Goal: Information Seeking & Learning: Learn about a topic

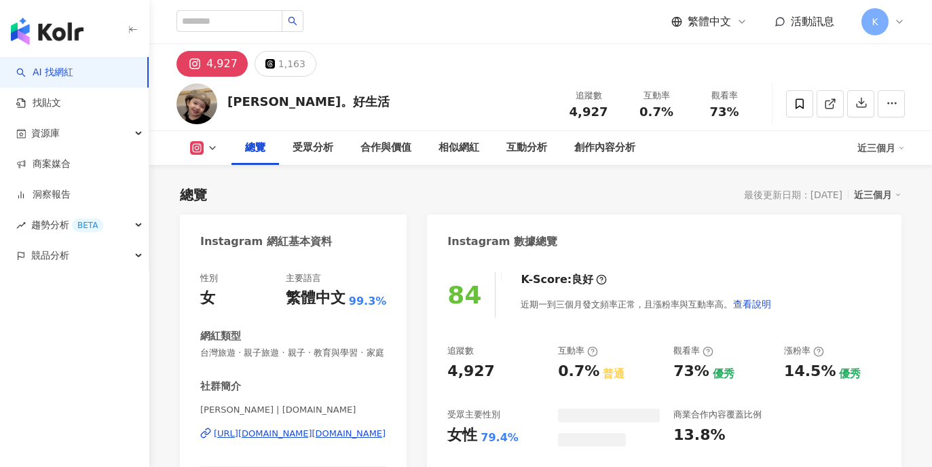
click at [443, 64] on div "4,927 1,163" at bounding box center [540, 60] width 783 height 33
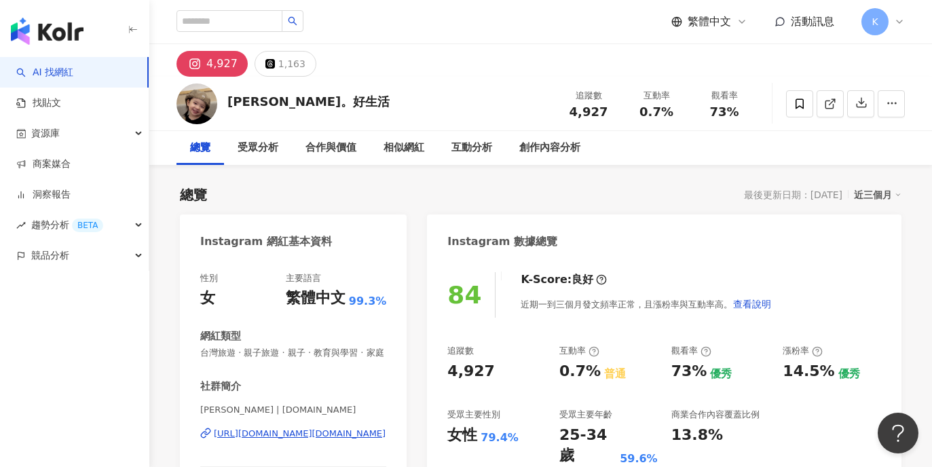
click at [416, 75] on div "4,927 1,163" at bounding box center [540, 60] width 783 height 33
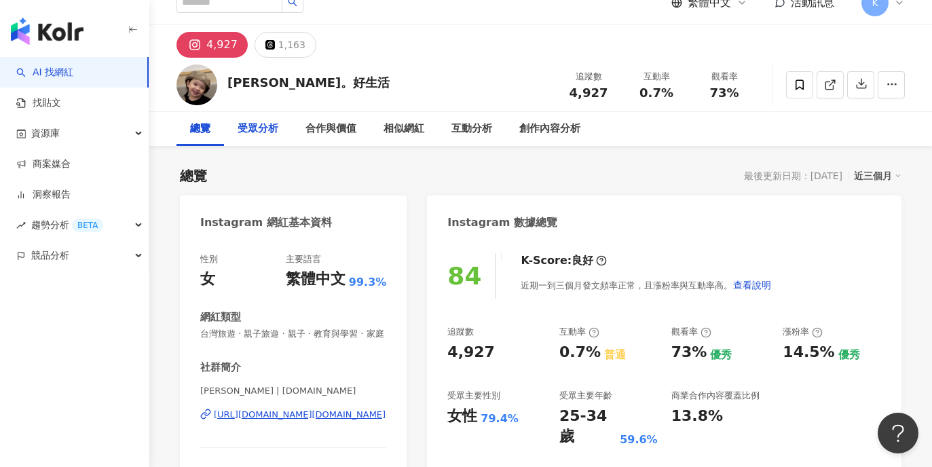
click at [272, 122] on div "受眾分析" at bounding box center [258, 129] width 41 height 16
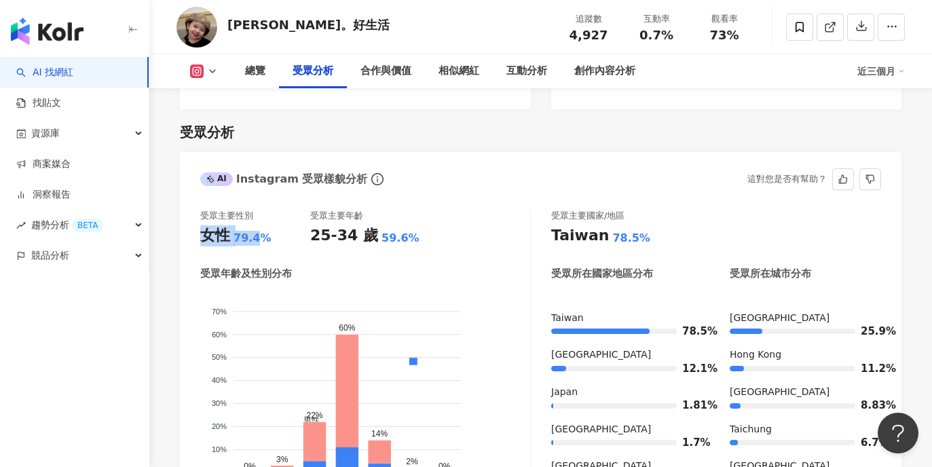
drag, startPoint x: 257, startPoint y: 220, endPoint x: 197, endPoint y: 218, distance: 60.5
click at [197, 218] on div "受眾主要性別 女性 79.4% 受眾主要年齡 25-34 歲 59.6% 受眾年齡及性別分布 男性 女性 70% 70% 60% 60% 50% 50% 40…" at bounding box center [541, 361] width 722 height 331
drag, startPoint x: 266, startPoint y: 217, endPoint x: 191, endPoint y: 219, distance: 74.7
click at [191, 219] on div "受眾主要性別 女性 79.4% 受眾主要年齡 25-34 歲 59.6% 受眾年齡及性別分布 男性 女性 70% 70% 60% 60% 50% 50% 40…" at bounding box center [541, 361] width 722 height 331
copy div "女性 79.4%"
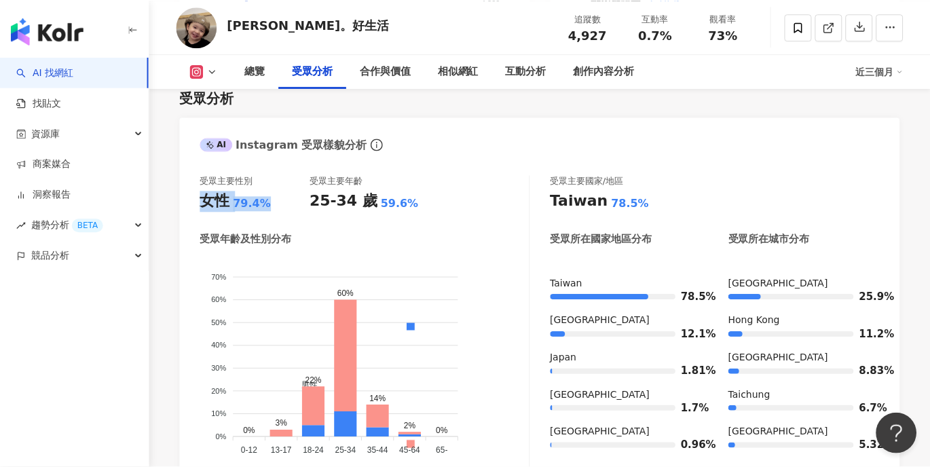
scroll to position [1127, 0]
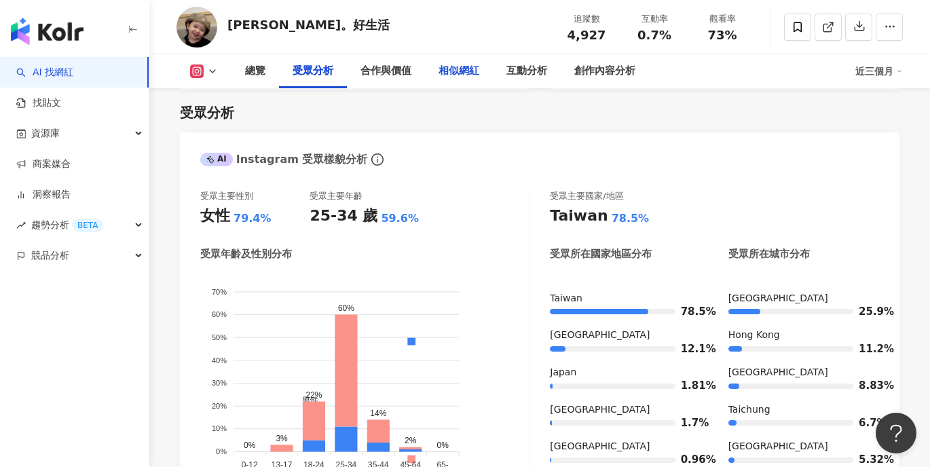
click at [467, 67] on div "相似網紅" at bounding box center [459, 71] width 41 height 16
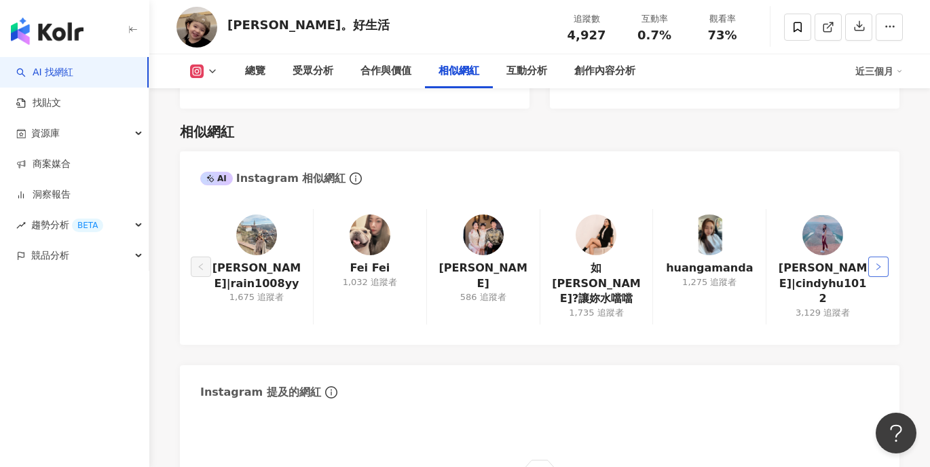
click at [876, 263] on icon "right" at bounding box center [879, 267] width 8 height 8
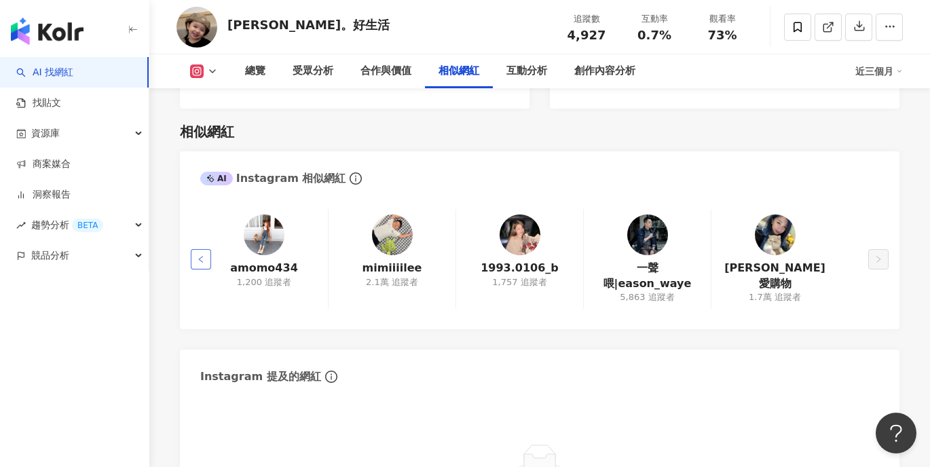
click at [210, 249] on button "button" at bounding box center [201, 259] width 20 height 20
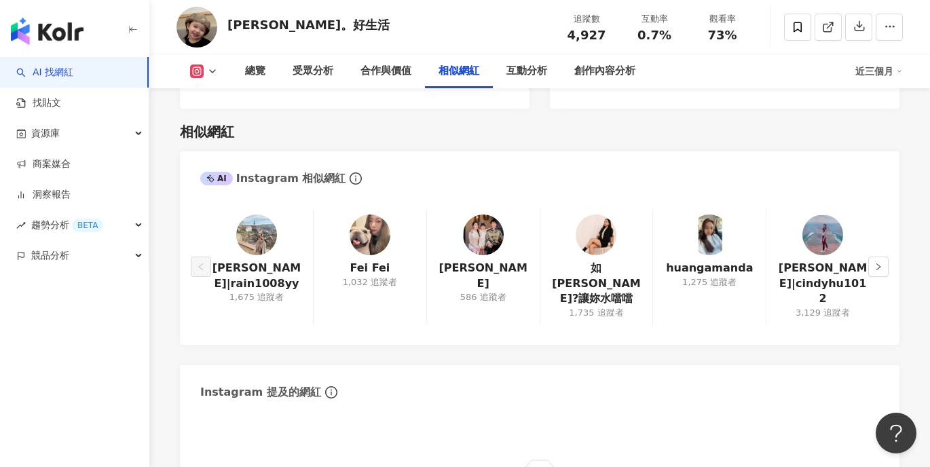
click at [888, 228] on div "Karen Lu|rain1008yy 1,675 追蹤者 Fei Fei 1,032 追蹤者 Alice Wang 586 追蹤者 如怡?讓妳水噹噹 1,7…" at bounding box center [540, 270] width 720 height 149
click at [881, 257] on button "button" at bounding box center [879, 267] width 20 height 20
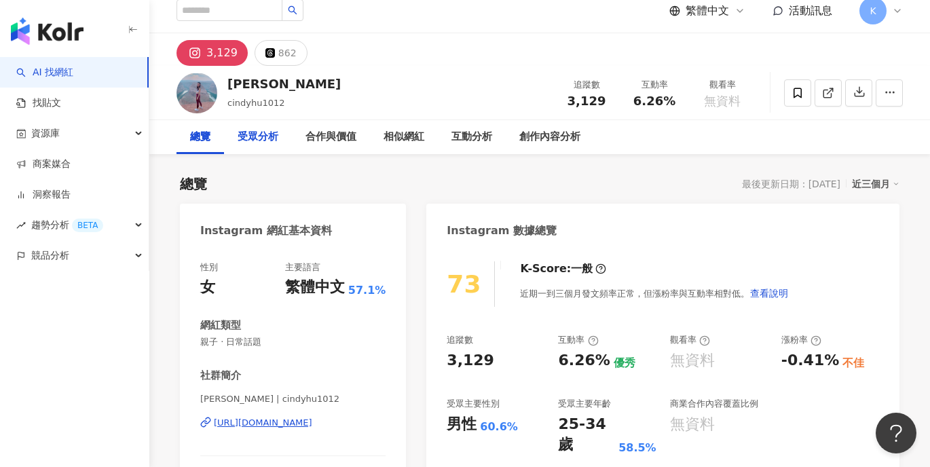
click at [263, 130] on div "受眾分析" at bounding box center [258, 137] width 41 height 16
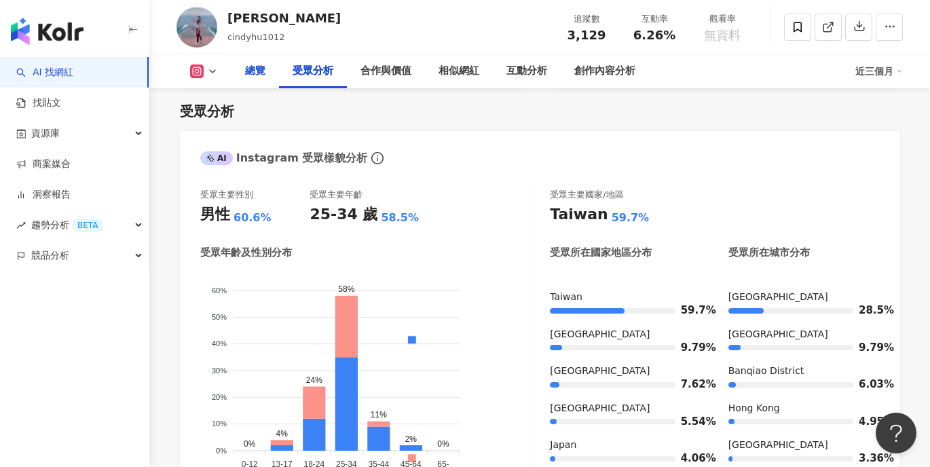
click at [255, 70] on div "總覽" at bounding box center [255, 71] width 20 height 16
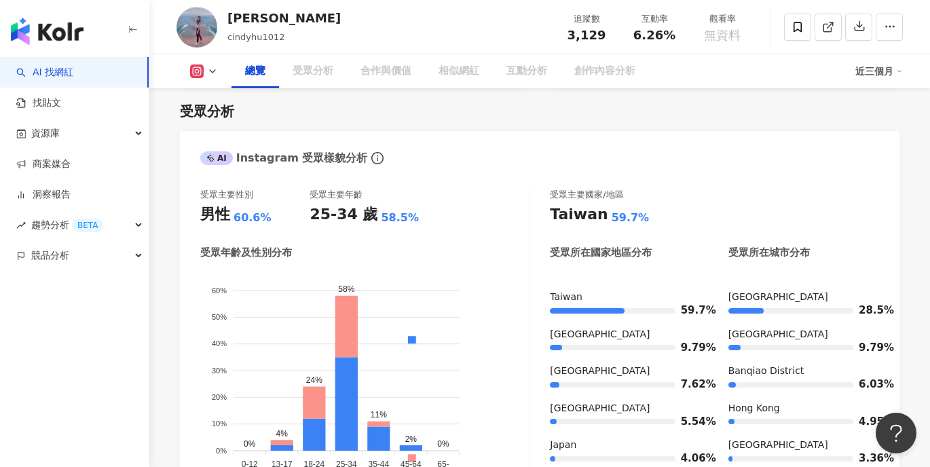
scroll to position [84, 0]
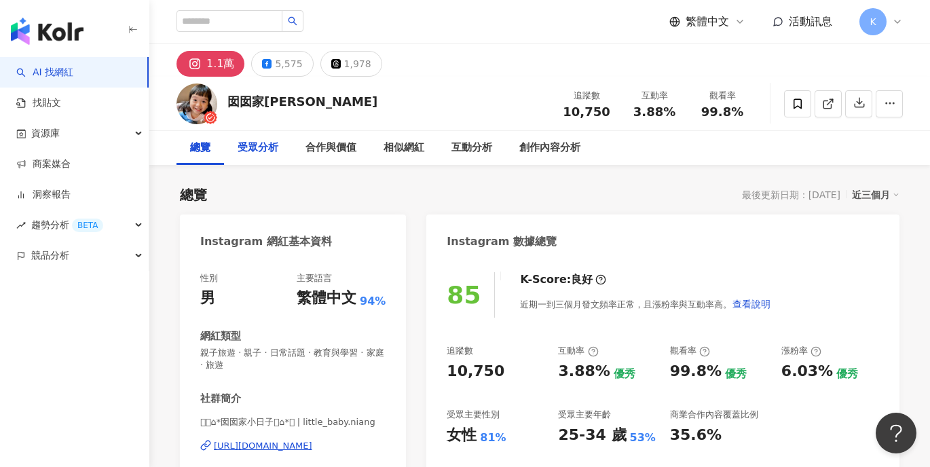
click at [272, 147] on div "受眾分析" at bounding box center [258, 148] width 41 height 16
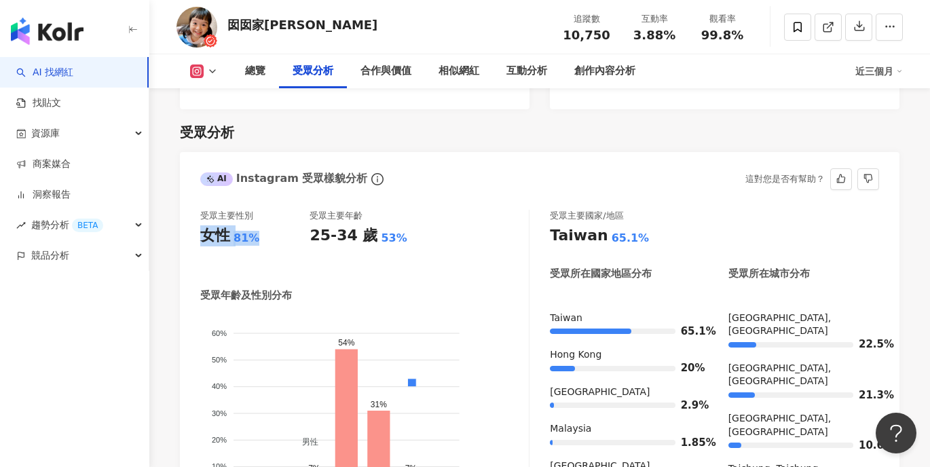
drag, startPoint x: 213, startPoint y: 227, endPoint x: 189, endPoint y: 223, distance: 24.0
click at [189, 223] on div "受眾主要性別 女性 81% 受眾主要年齡 25-34 歲 53% 受眾年齡及性別分布 男性 女性 60% 60% 50% 50% 40% 40% 30% 30…" at bounding box center [540, 383] width 720 height 374
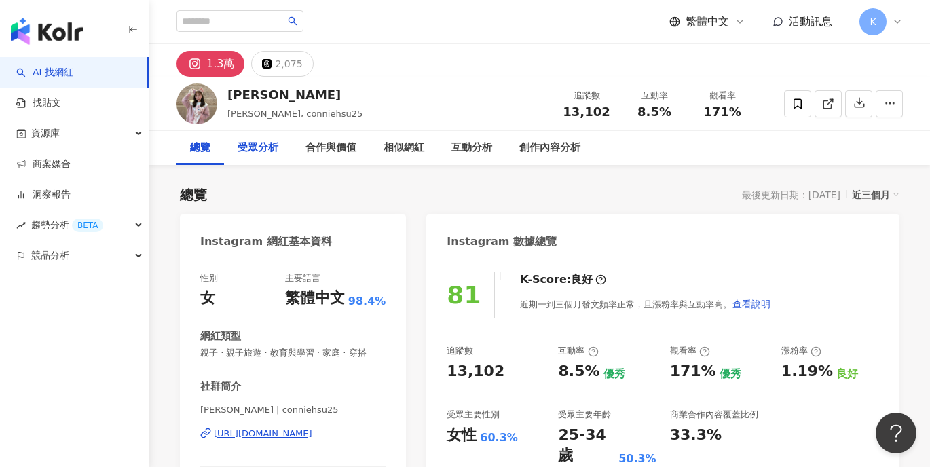
click at [255, 156] on div "受眾分析" at bounding box center [258, 148] width 41 height 16
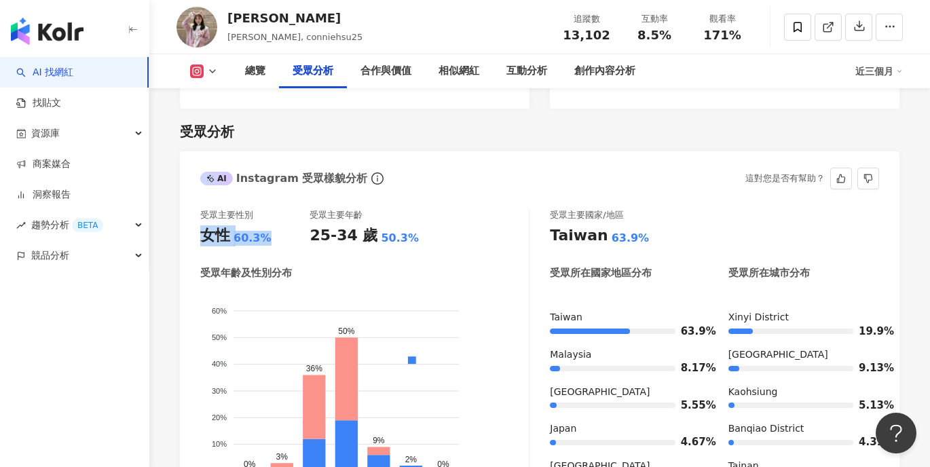
drag, startPoint x: 262, startPoint y: 219, endPoint x: 199, endPoint y: 212, distance: 63.5
click at [199, 212] on div "受眾主要性別 女性 60.3% 受眾主要年齡 25-34 歲 50.3% 受眾年齡及性別分布 男性 女性 60% 60% 50% 50% 40% 40% 30…" at bounding box center [540, 361] width 720 height 330
click at [523, 151] on div "AI Instagram 受眾樣貌分析" at bounding box center [540, 173] width 720 height 44
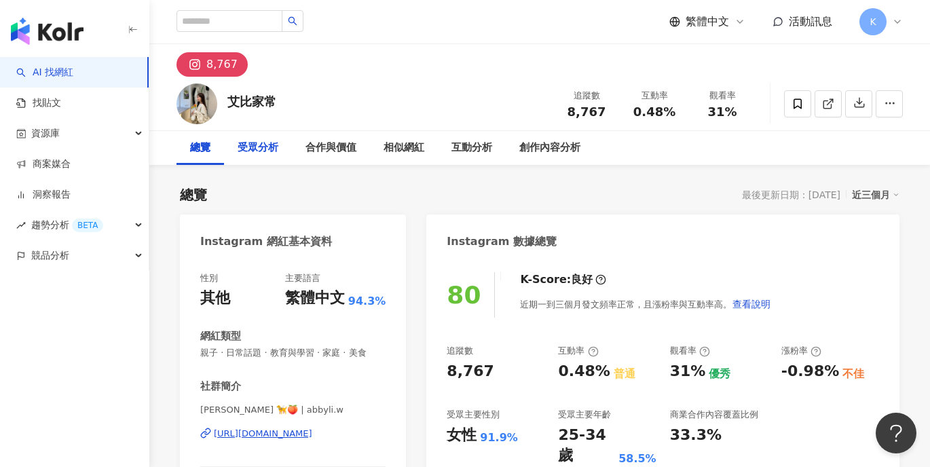
click at [270, 151] on div "受眾分析" at bounding box center [258, 148] width 41 height 16
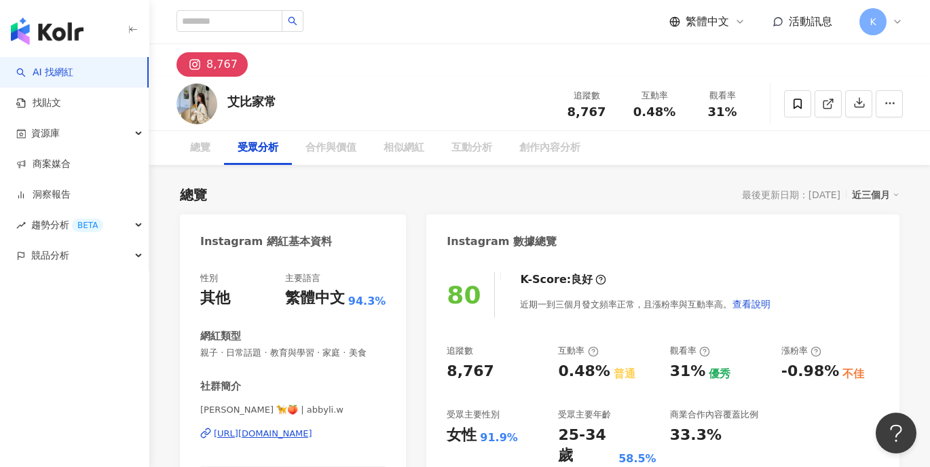
scroll to position [1123, 0]
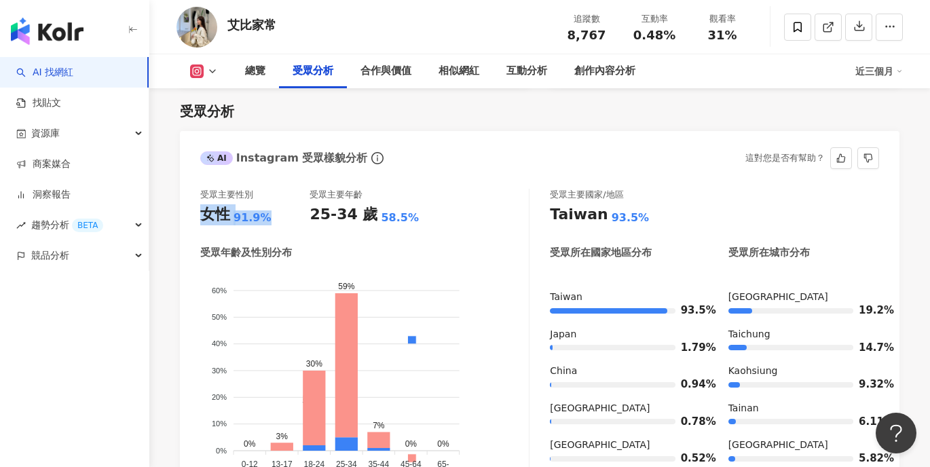
drag, startPoint x: 237, startPoint y: 217, endPoint x: 196, endPoint y: 213, distance: 41.6
click at [196, 213] on div "受眾主要性別 女性 91.9% 受眾主要年齡 25-34 歲 58.5% 受眾年齡及性別分布 男性 女性 60% 60% 50% 50% 40% 40% 30…" at bounding box center [540, 340] width 720 height 330
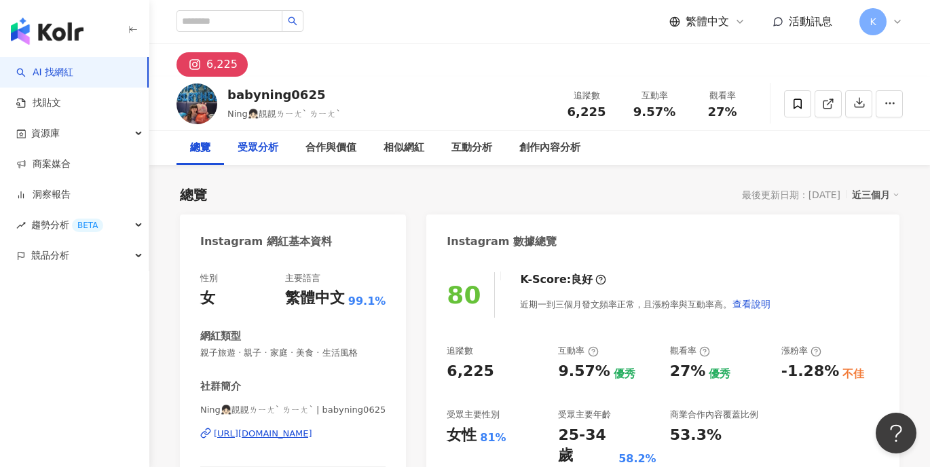
click at [265, 140] on div "受眾分析" at bounding box center [258, 148] width 41 height 16
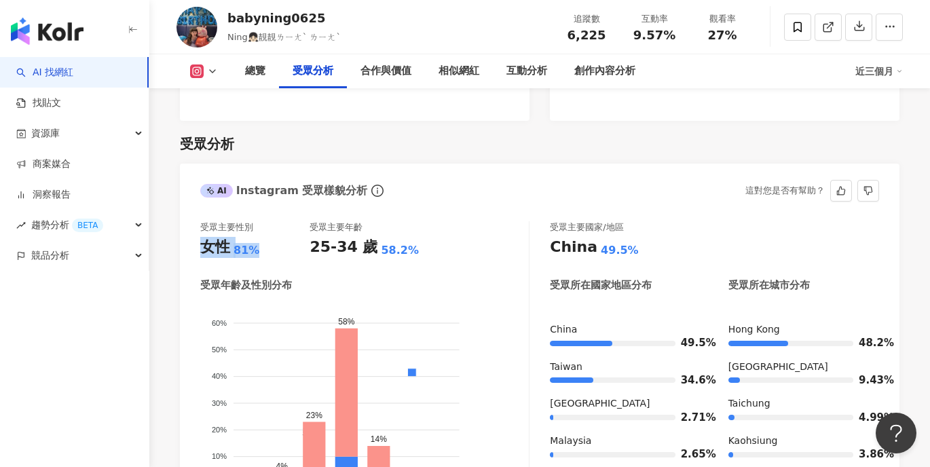
drag, startPoint x: 253, startPoint y: 221, endPoint x: 205, endPoint y: 221, distance: 47.5
click at [202, 237] on div "女性 81%" at bounding box center [254, 247] width 109 height 21
copy div "女性 81%"
click at [439, 175] on div "AI Instagram 受眾樣貌分析 這對您是否有幫助？ 受眾主要性別 女性 81% 受眾主要年齡 25-34 歲 58.2% 受眾年齡及性別分布 男性 女…" at bounding box center [540, 351] width 720 height 374
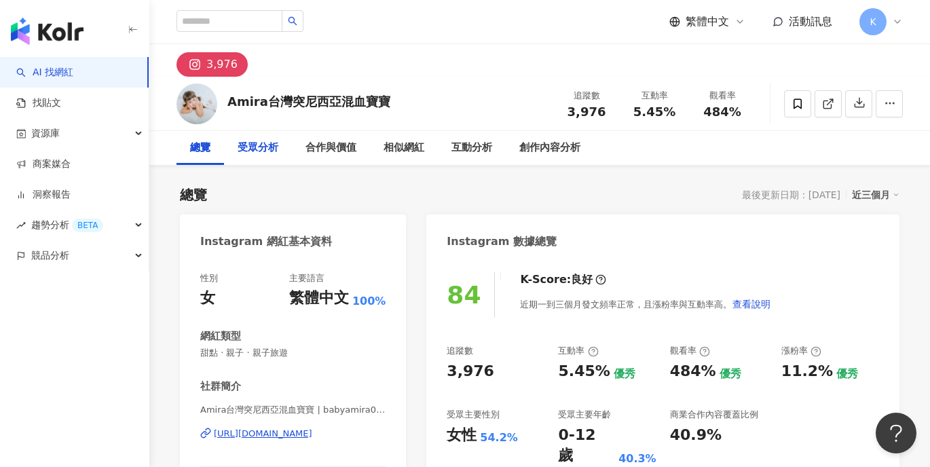
click at [255, 149] on div "受眾分析" at bounding box center [258, 148] width 41 height 16
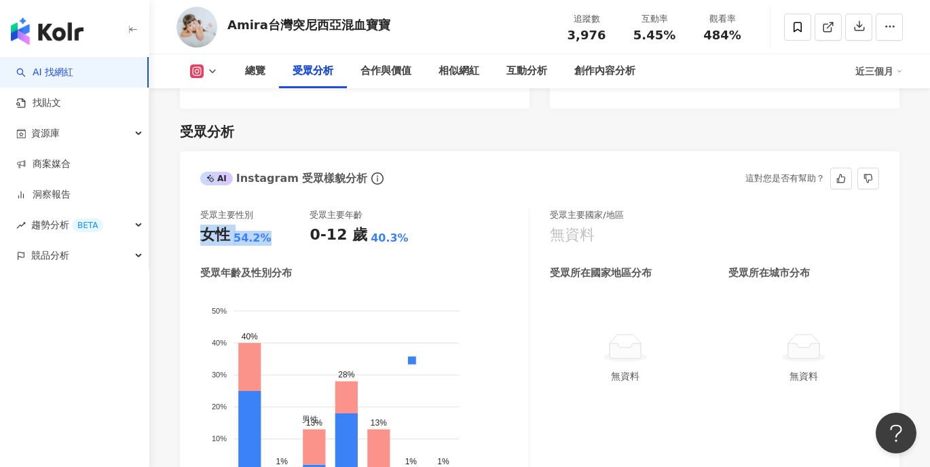
drag, startPoint x: 271, startPoint y: 215, endPoint x: 201, endPoint y: 218, distance: 70.0
click at [201, 225] on div "女性 54.2%" at bounding box center [254, 235] width 109 height 21
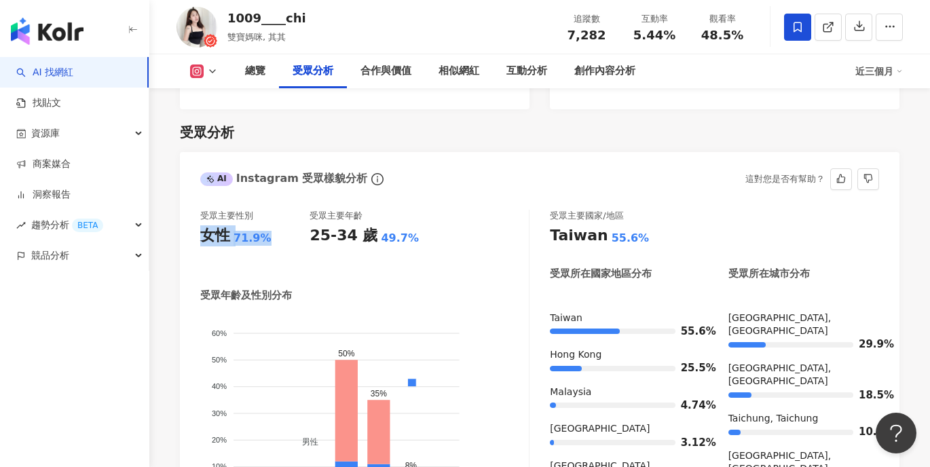
drag, startPoint x: 270, startPoint y: 221, endPoint x: 202, endPoint y: 217, distance: 68.1
click at [202, 225] on div "女性 71.9%" at bounding box center [254, 235] width 109 height 21
copy div "女性 71.9%"
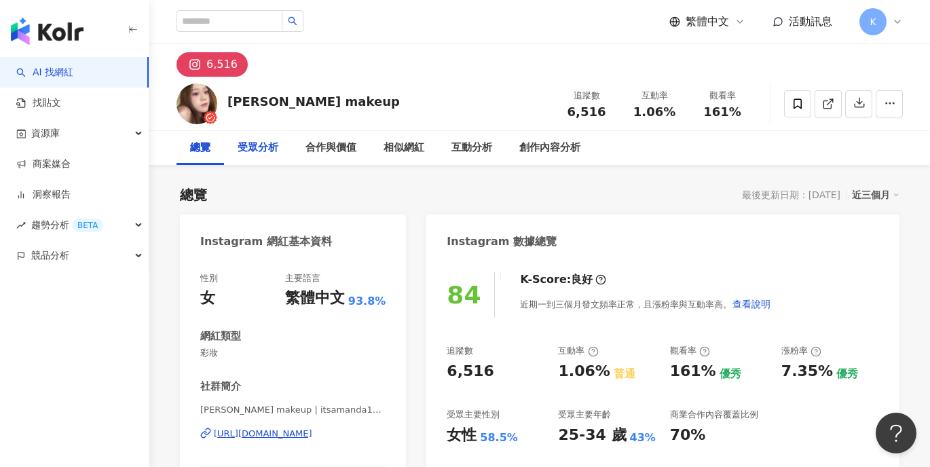
click at [253, 156] on div "受眾分析" at bounding box center [258, 148] width 41 height 16
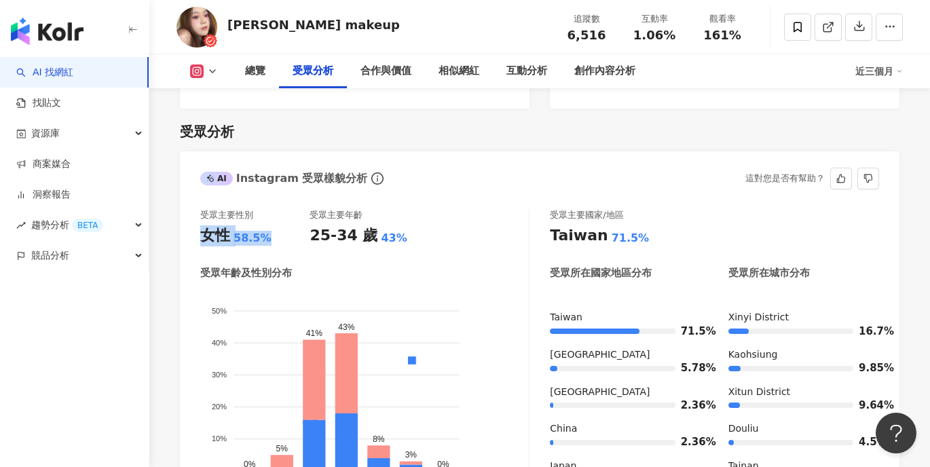
drag, startPoint x: 264, startPoint y: 217, endPoint x: 205, endPoint y: 216, distance: 58.4
click at [205, 225] on div "女性 58.5%" at bounding box center [254, 235] width 109 height 21
copy div "女性 58.5%"
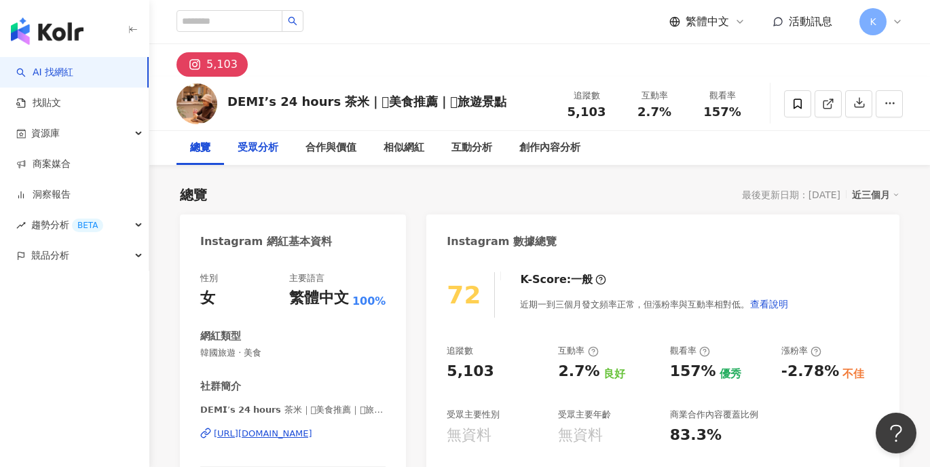
click at [265, 156] on div "受眾分析" at bounding box center [258, 148] width 41 height 16
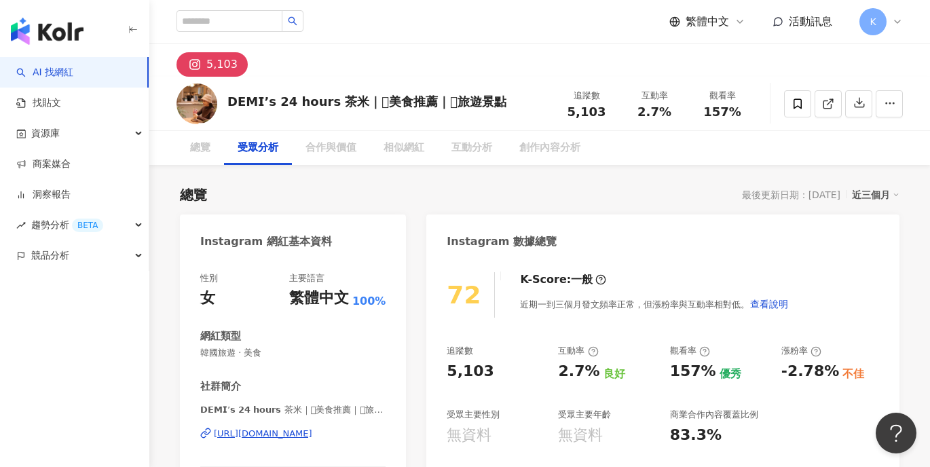
scroll to position [1160, 0]
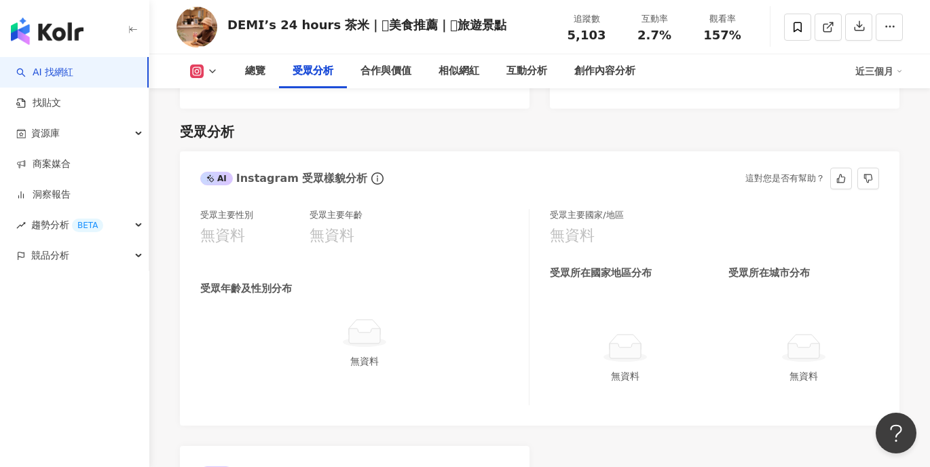
click at [391, 282] on div "受眾年齡及性別分布" at bounding box center [364, 289] width 329 height 14
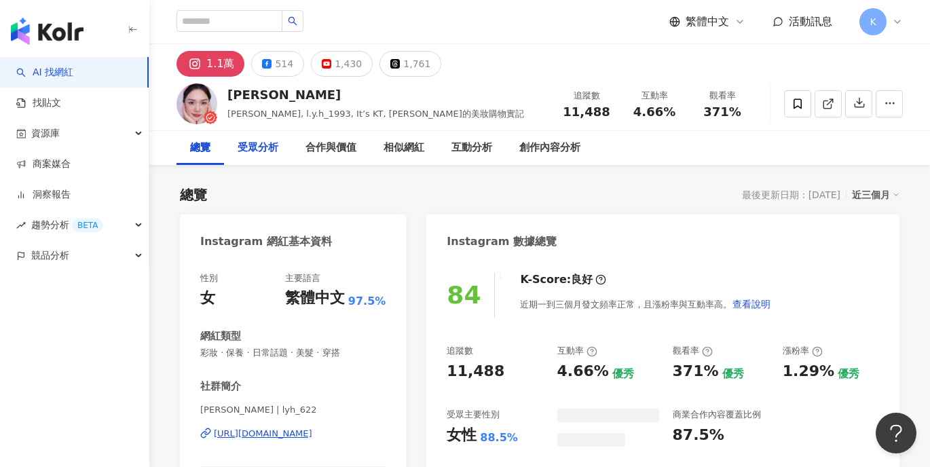
click at [246, 149] on div "受眾分析" at bounding box center [258, 148] width 41 height 16
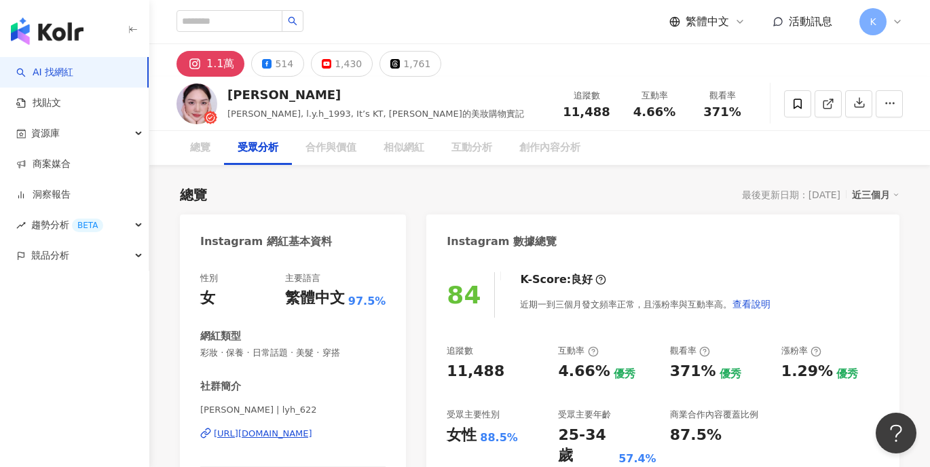
scroll to position [1160, 0]
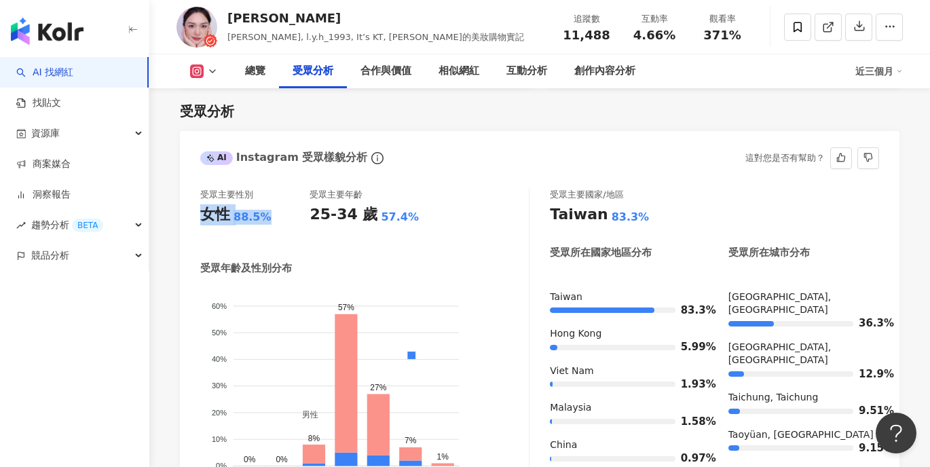
drag, startPoint x: 268, startPoint y: 221, endPoint x: 258, endPoint y: 208, distance: 16.0
click at [201, 218] on div "女性 88.5%" at bounding box center [254, 214] width 109 height 21
copy div "女性 88.5%"
click at [536, 151] on div "AI Instagram 受眾樣貌分析 這對您是否有幫助？" at bounding box center [540, 153] width 720 height 44
click at [264, 75] on div "總覽" at bounding box center [255, 71] width 20 height 16
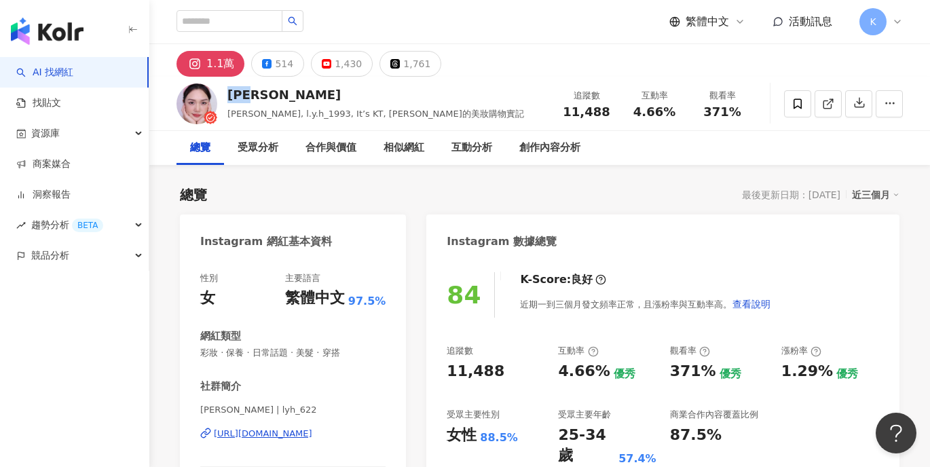
drag, startPoint x: 225, startPoint y: 97, endPoint x: 259, endPoint y: 98, distance: 34.0
click at [259, 98] on div "李凱蒂 Katherine Katherine 李凱蒂, l.y.h_1993, It’s KT, 凱蒂的美妝購物實記 追蹤數 11,488 互動率 4.66…" at bounding box center [539, 104] width 781 height 54
copy div "李凱蒂"
click at [289, 431] on div "https://www.instagram.com/lyh_622/" at bounding box center [263, 434] width 98 height 12
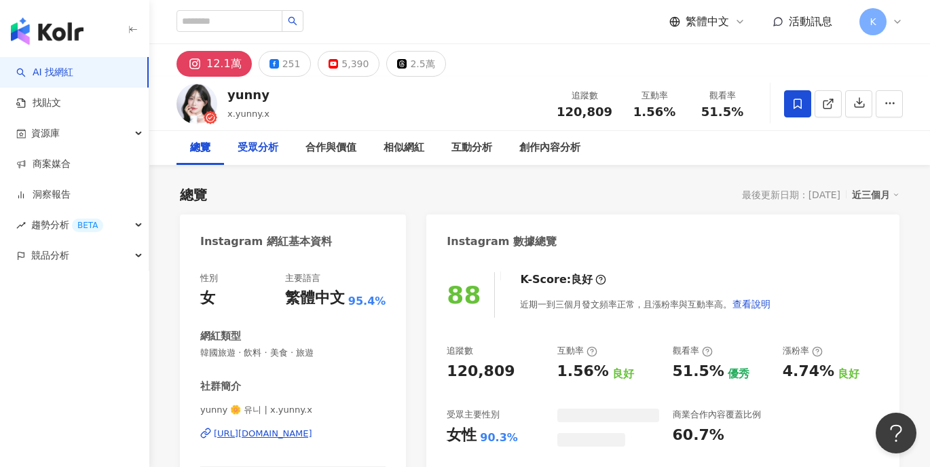
click at [270, 146] on div "受眾分析" at bounding box center [258, 148] width 41 height 16
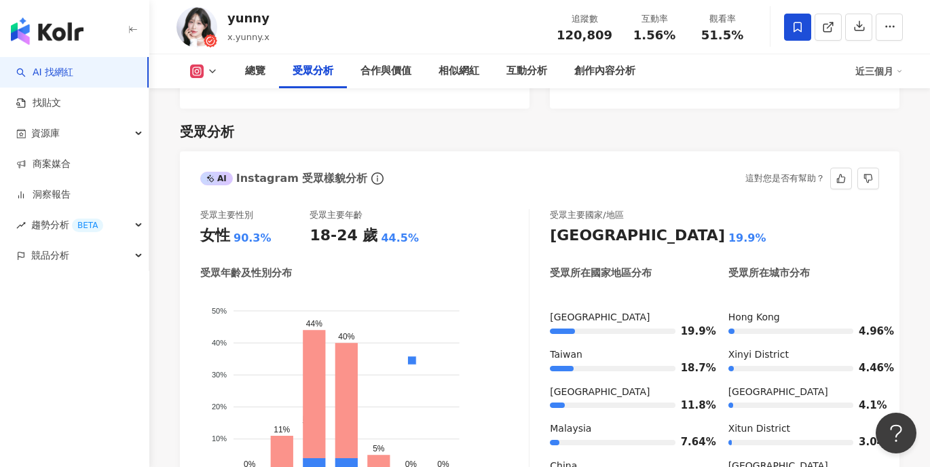
click at [272, 230] on div "受眾主要性別 女性 90.3% 受眾主要年齡 18-24 歲 44.5% 受眾年齡及性別分布 男性 女性 50% 50% 40% 40% 30% 30% 20…" at bounding box center [364, 357] width 329 height 296
drag, startPoint x: 268, startPoint y: 222, endPoint x: 201, endPoint y: 219, distance: 67.3
click at [201, 225] on div "女性 90.3%" at bounding box center [254, 235] width 109 height 21
copy div "女性 90.3%"
click at [260, 73] on div "總覽" at bounding box center [255, 71] width 20 height 16
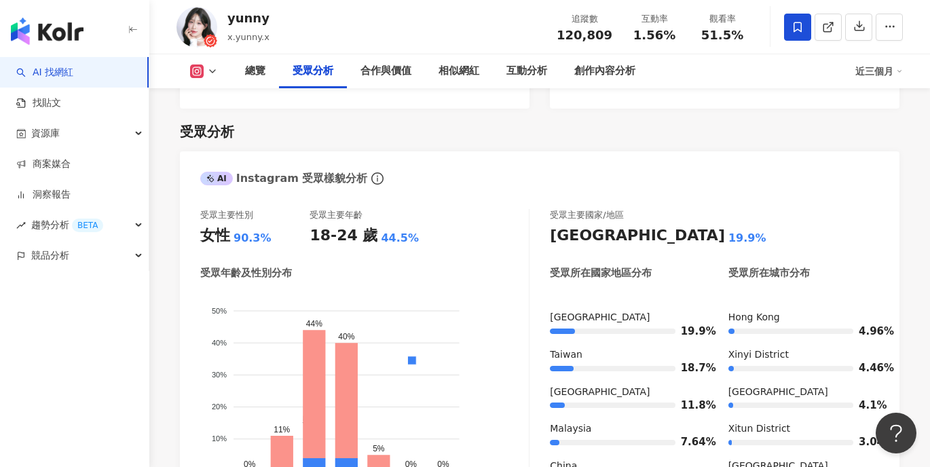
scroll to position [84, 0]
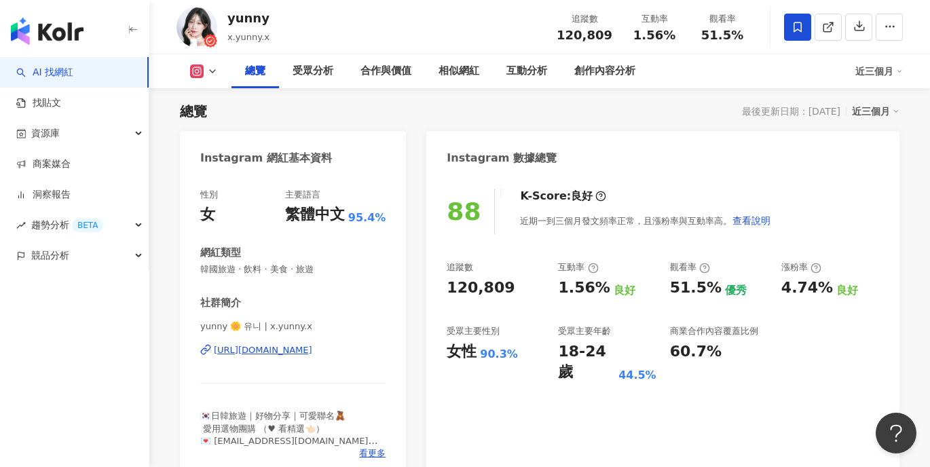
click at [282, 353] on div "https://www.instagram.com/x.yunny.x/" at bounding box center [263, 350] width 98 height 12
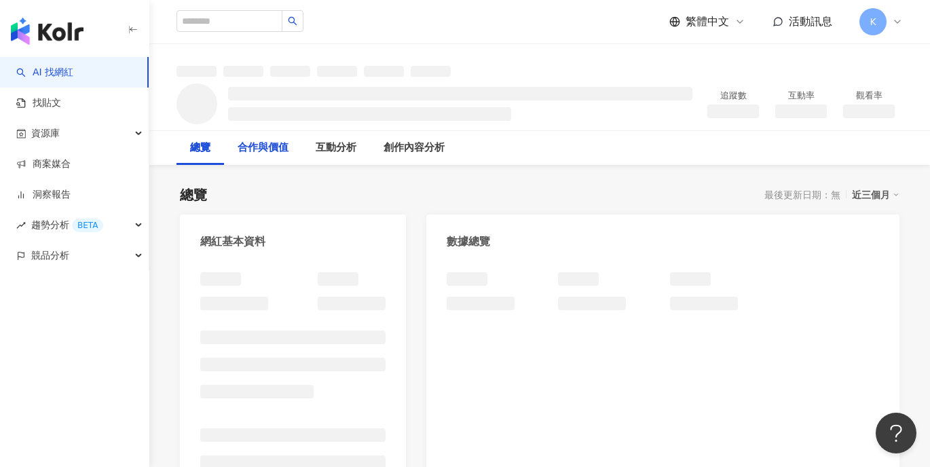
click at [268, 149] on div "合作與價值" at bounding box center [263, 148] width 51 height 16
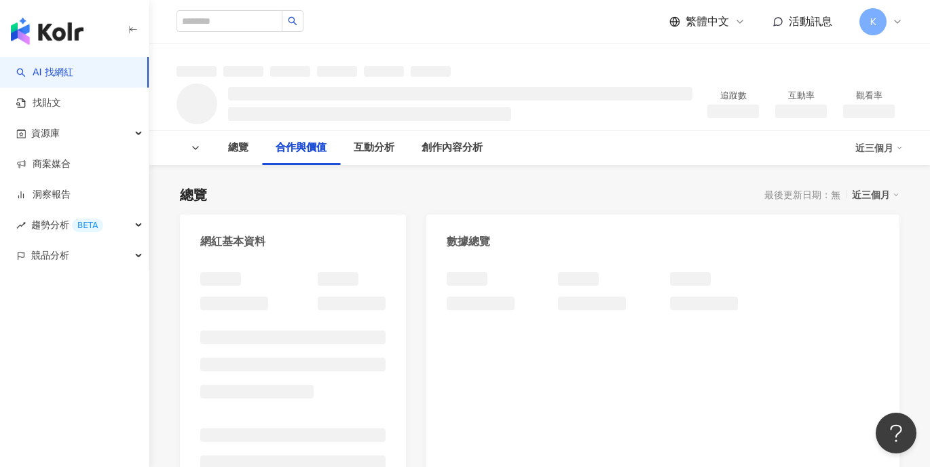
scroll to position [687, 0]
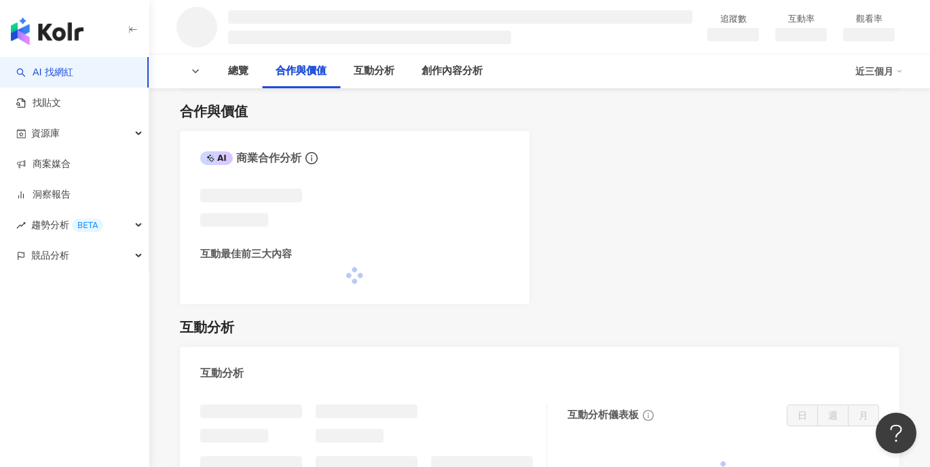
click at [312, 98] on div "合作與價值 AI 商業合作分析 互動最佳前三大內容" at bounding box center [540, 196] width 720 height 216
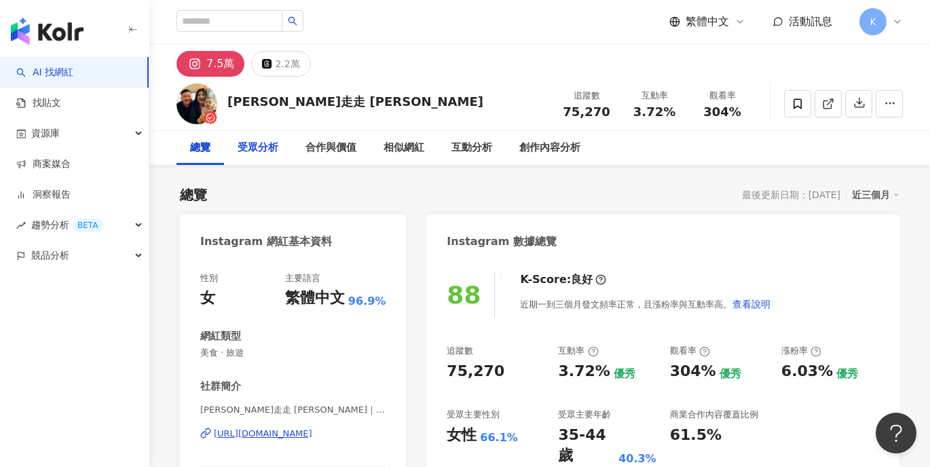
click at [271, 145] on div "受眾分析" at bounding box center [258, 148] width 41 height 16
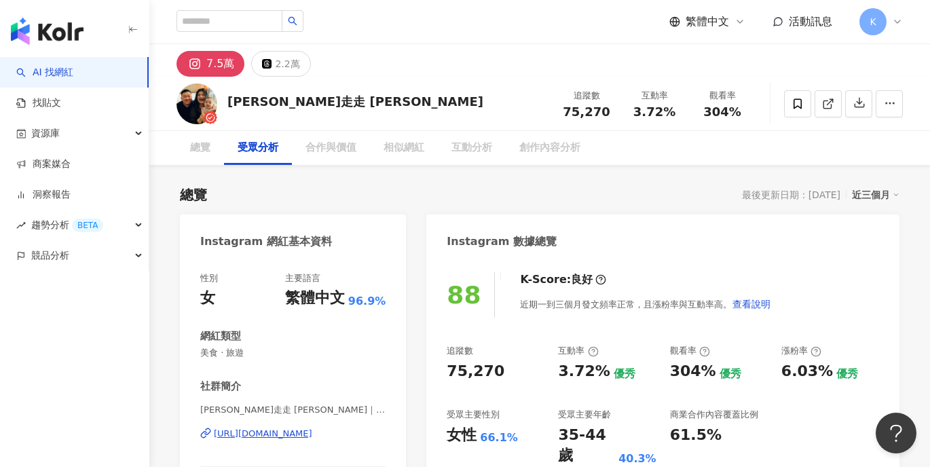
scroll to position [1160, 0]
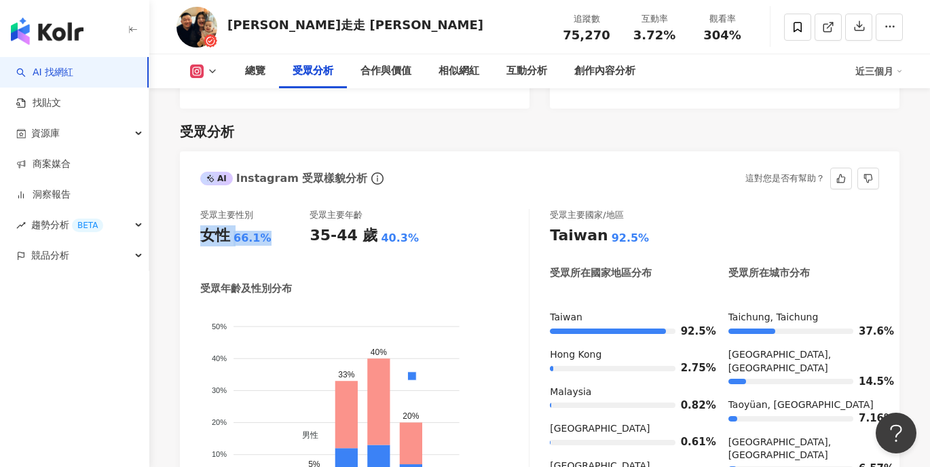
drag, startPoint x: 257, startPoint y: 216, endPoint x: 195, endPoint y: 213, distance: 62.5
click at [195, 213] on div "受眾主要性別 女性 66.1% 受眾主要年齡 35-44 歲 40.3% 受眾年齡及性別分布 男性 女性 50% 50% 40% 40% 30% 30% 20…" at bounding box center [540, 376] width 720 height 361
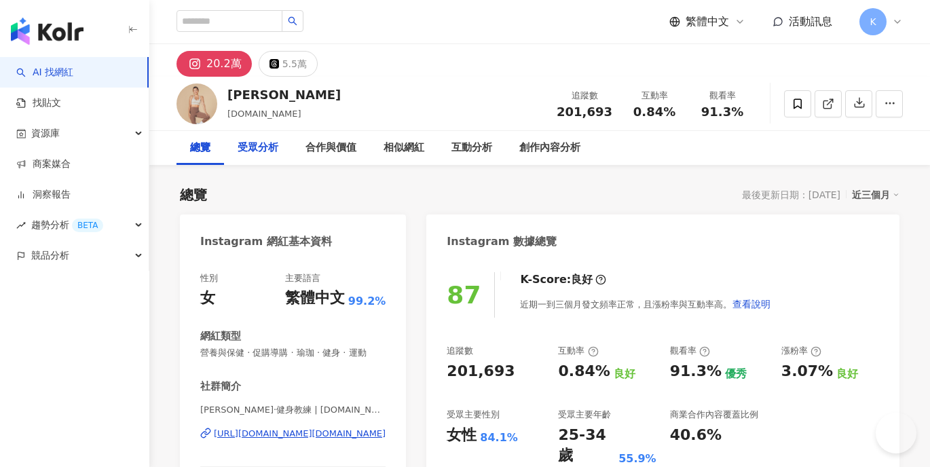
click at [253, 147] on div "受眾分析" at bounding box center [258, 148] width 41 height 16
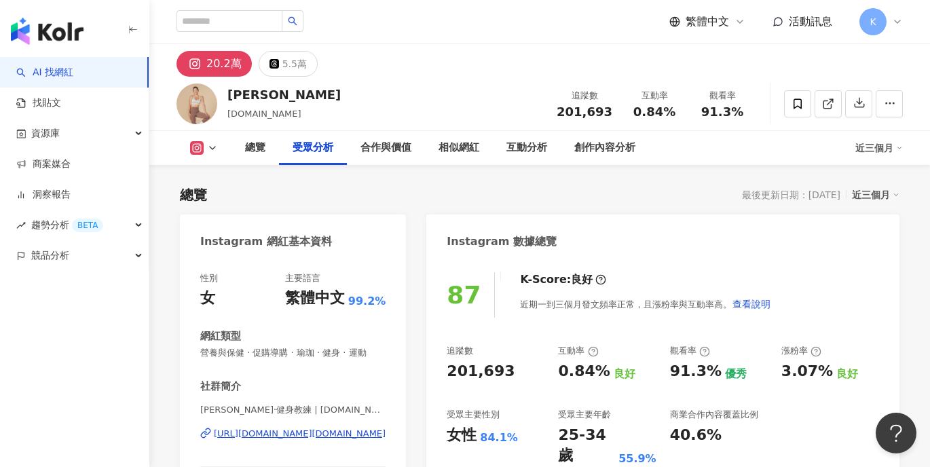
scroll to position [1160, 0]
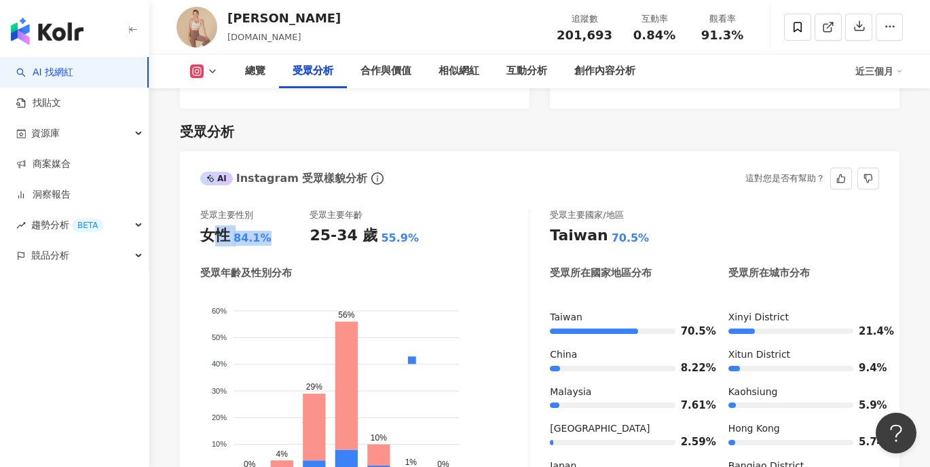
drag, startPoint x: 250, startPoint y: 221, endPoint x: 208, endPoint y: 223, distance: 42.2
click at [208, 225] on div "女性 84.1%" at bounding box center [254, 235] width 109 height 21
drag, startPoint x: 200, startPoint y: 218, endPoint x: 295, endPoint y: 217, distance: 95.1
click at [295, 225] on div "女性 84.1%" at bounding box center [254, 235] width 109 height 21
copy div "女性 84.1%"
